Goal: Task Accomplishment & Management: Use online tool/utility

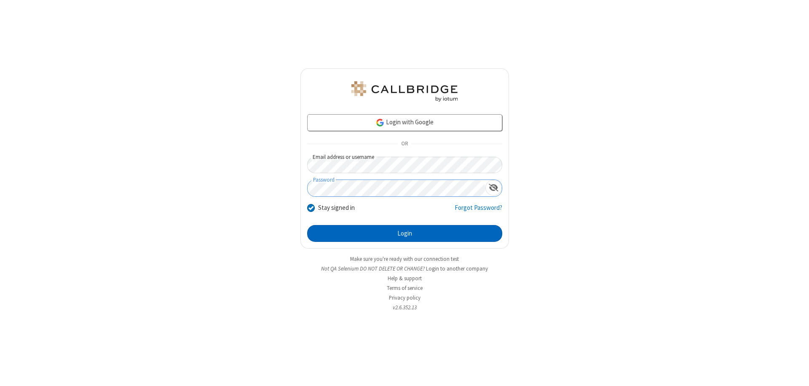
click at [404, 233] on button "Login" at bounding box center [404, 233] width 195 height 17
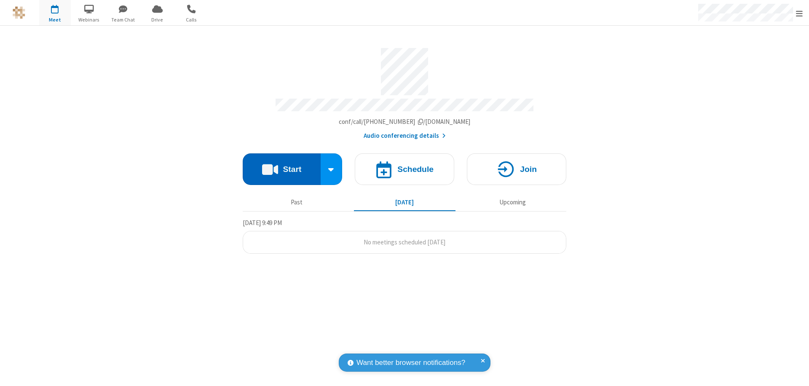
click at [281, 165] on button "Start" at bounding box center [282, 169] width 78 height 32
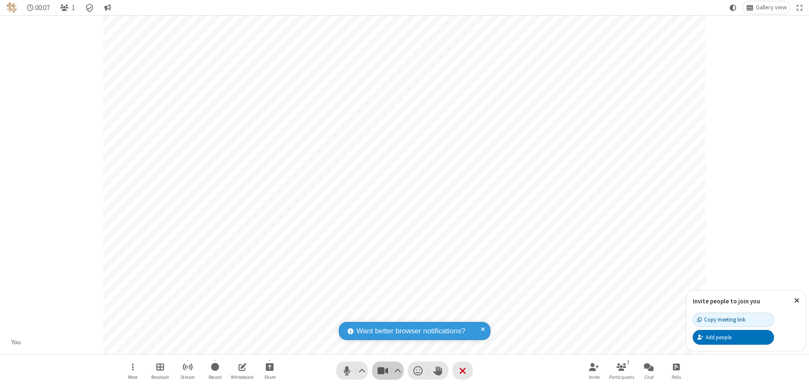
click at [383, 370] on span "Stop video (⌘+Shift+V)" at bounding box center [382, 370] width 13 height 12
click at [383, 370] on span "Start video (⌘+Shift+V)" at bounding box center [382, 370] width 13 height 12
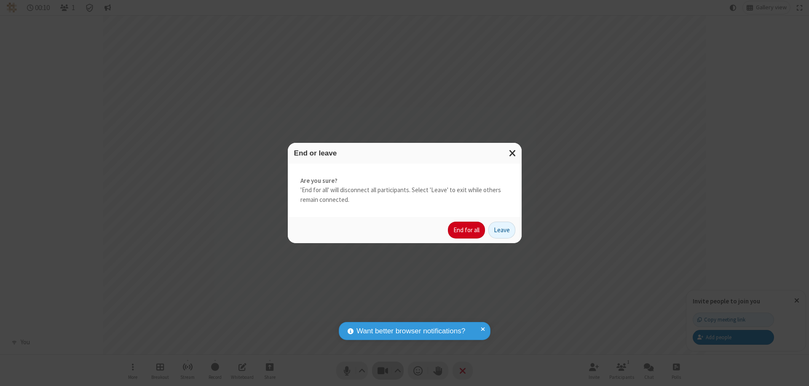
click at [467, 230] on button "End for all" at bounding box center [466, 230] width 37 height 17
